Goal: Information Seeking & Learning: Understand process/instructions

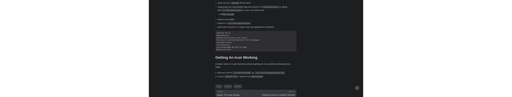
scroll to position [330, 0]
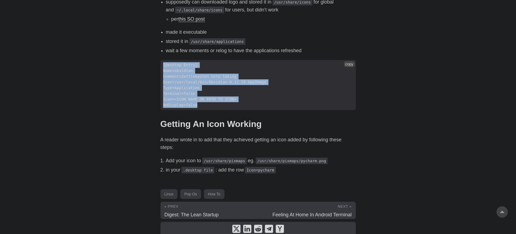
drag, startPoint x: 209, startPoint y: 109, endPoint x: 163, endPoint y: 67, distance: 62.3
click at [163, 67] on code "[Desktop Entry] Name=obsidian Comment=Zettlekasten note taking Exec=/usr/local/…" at bounding box center [258, 85] width 196 height 50
copy code "[Desktop Entry] Name=obsidian Comment=Zettlekasten note taking Exec=/usr/local/…"
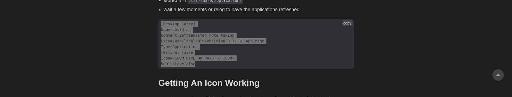
scroll to position [371, 0]
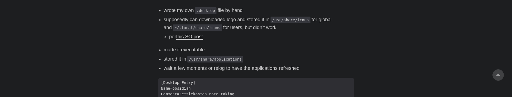
scroll to position [311, 0]
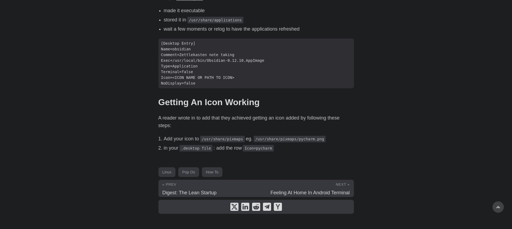
scroll to position [352, 0]
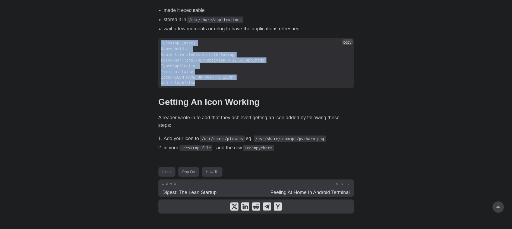
drag, startPoint x: 213, startPoint y: 83, endPoint x: 162, endPoint y: 44, distance: 64.5
click at [162, 44] on code "[Desktop Entry] Name=obsidian Comment=Zettlekasten note taking Exec=/usr/local/…" at bounding box center [256, 63] width 196 height 50
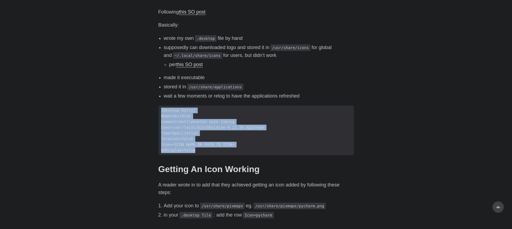
copy code "[Desktop Entry] Name=obsidian Comment=Zettlekasten note taking Exec=/usr/local/…"
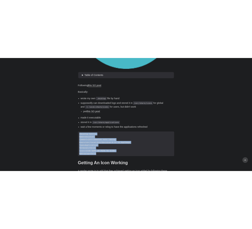
scroll to position [217, 0]
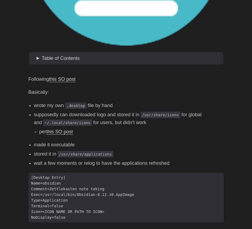
click at [114, 136] on li "per this SO post" at bounding box center [131, 132] width 185 height 8
drag, startPoint x: 116, startPoint y: 155, endPoint x: 62, endPoint y: 156, distance: 54.3
click at [62, 156] on li "stored it in /usr/share/applications" at bounding box center [129, 154] width 190 height 8
copy code "/usr/share/applications"
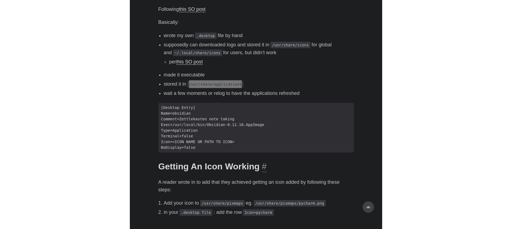
scroll to position [295, 0]
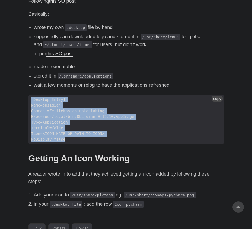
drag, startPoint x: 70, startPoint y: 140, endPoint x: 32, endPoint y: 100, distance: 55.7
click at [32, 100] on code "[Desktop Entry] Name=obsidian Comment=Zettlekasten note taking Exec=/usr/local/…" at bounding box center [127, 120] width 196 height 50
copy code "[Desktop Entry] Name=obsidian Comment=Zettlekasten note taking Exec=/usr/local/…"
